Goal: Task Accomplishment & Management: Complete application form

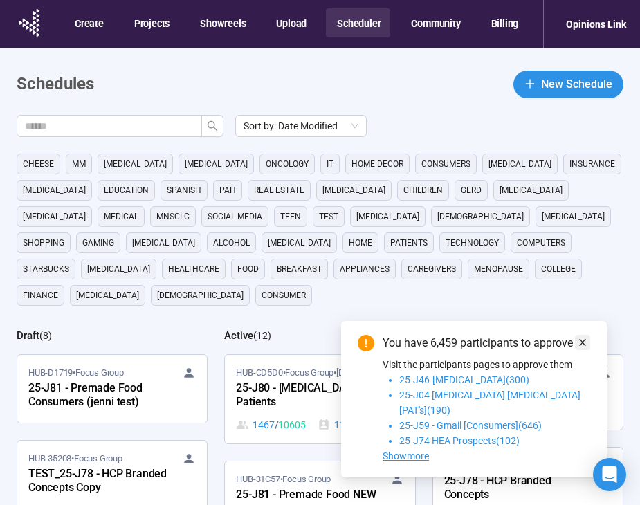
click at [580, 347] on icon "close" at bounding box center [583, 343] width 10 height 10
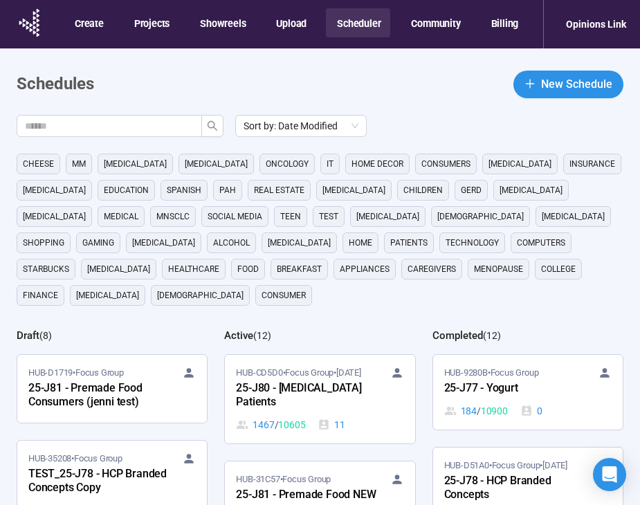
click at [545, 328] on header "Completed ( 12 )" at bounding box center [527, 335] width 191 height 15
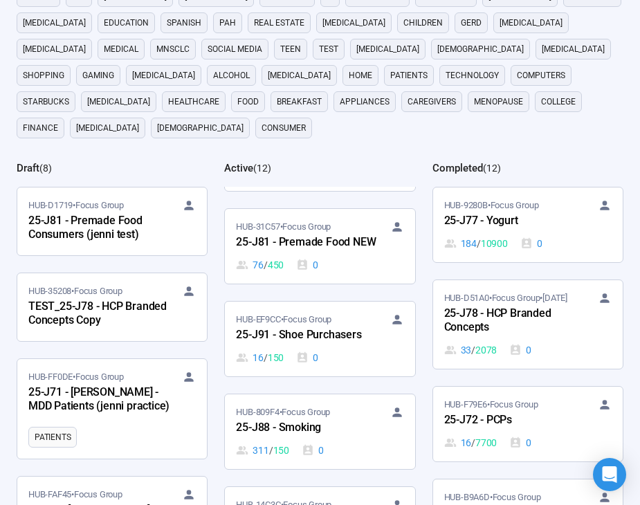
scroll to position [91, 0]
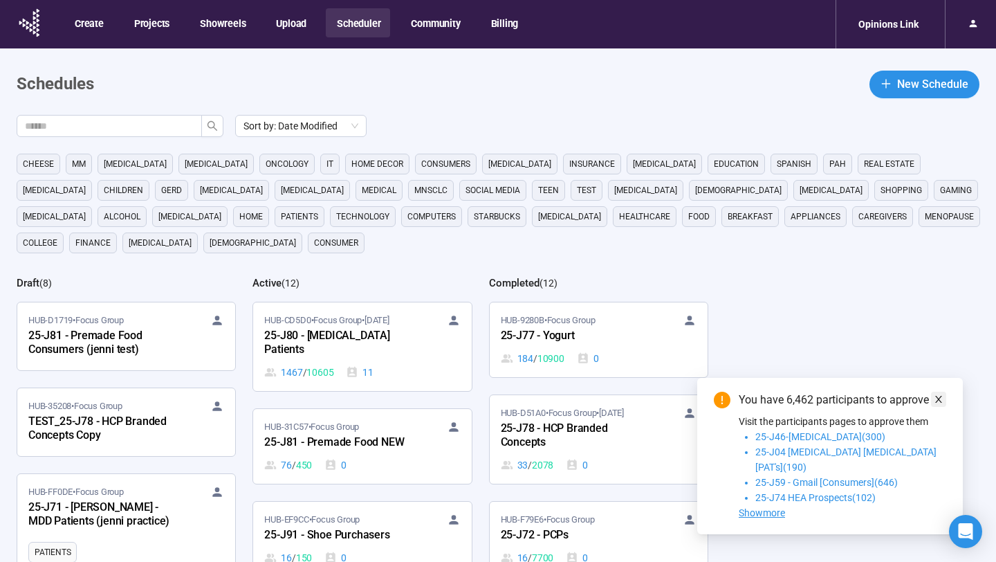
click at [942, 404] on icon "close" at bounding box center [939, 399] width 10 height 10
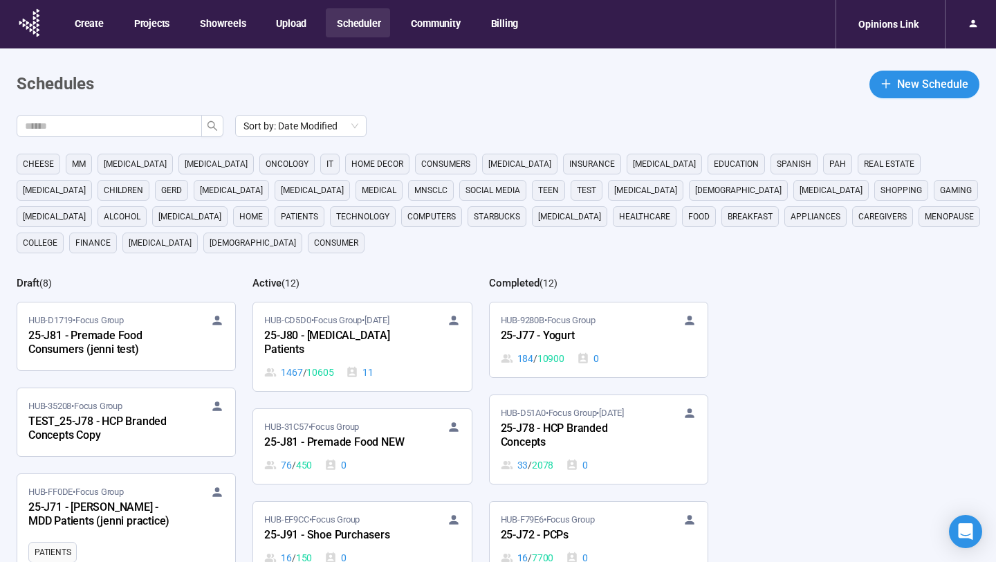
scroll to position [172, 0]
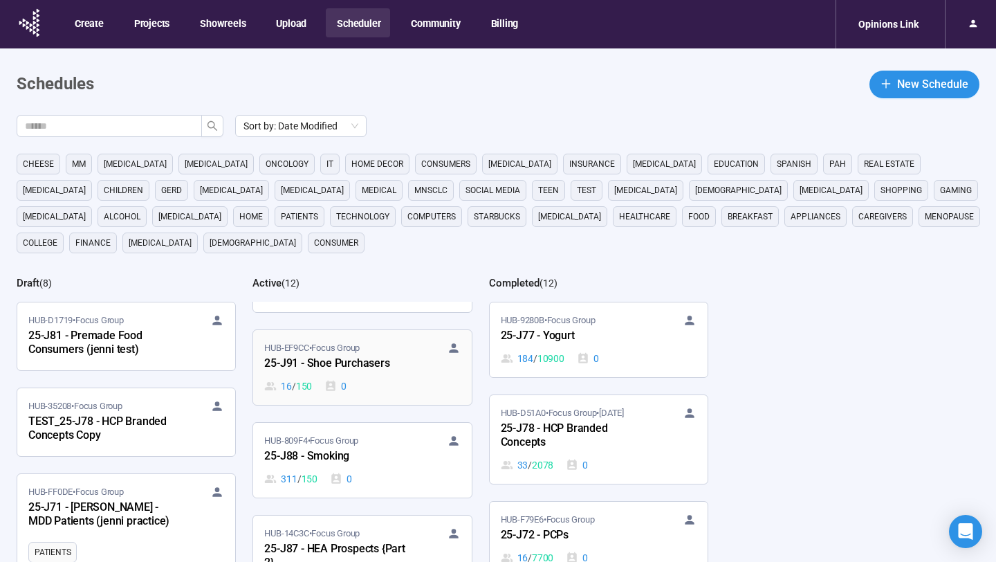
click at [385, 391] on div "16 / 150 0" at bounding box center [362, 385] width 196 height 15
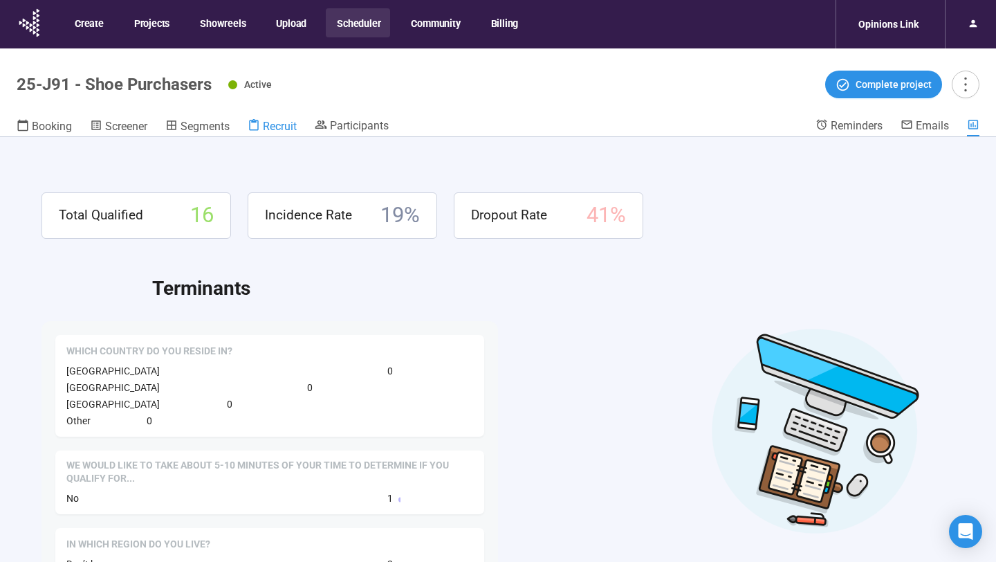
click at [279, 122] on span "Recruit" at bounding box center [280, 126] width 34 height 13
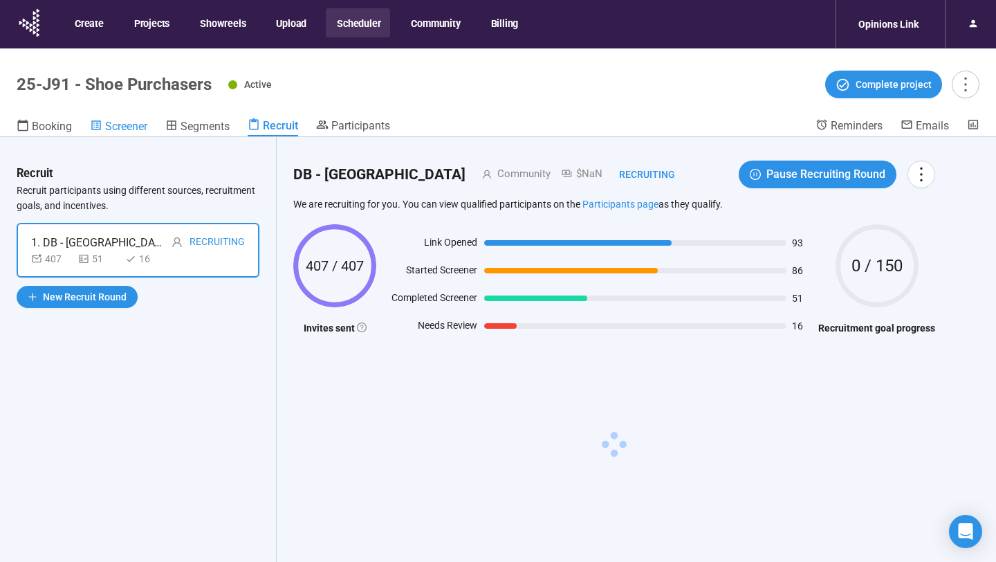
click at [113, 118] on link "Screener" at bounding box center [118, 127] width 57 height 18
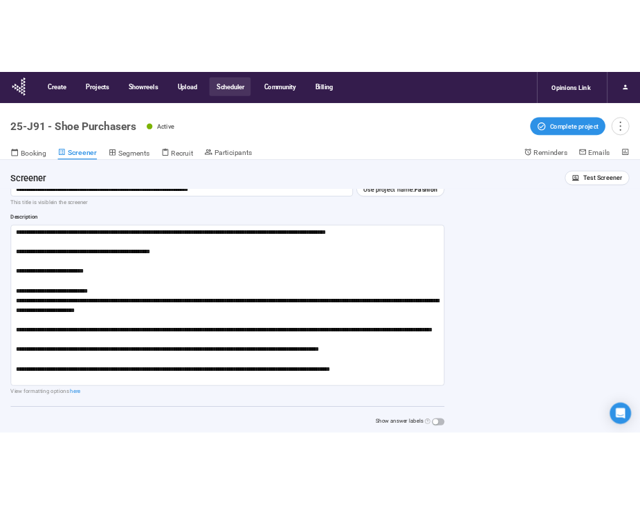
scroll to position [46, 0]
